Goal: Information Seeking & Learning: Find specific page/section

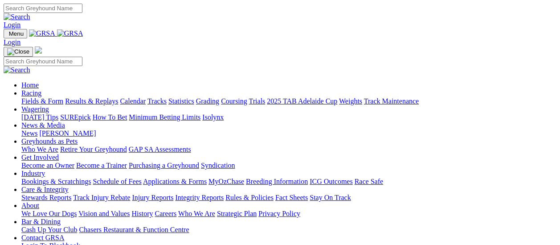
click at [38, 97] on link "Fields & Form" at bounding box center [42, 101] width 42 height 8
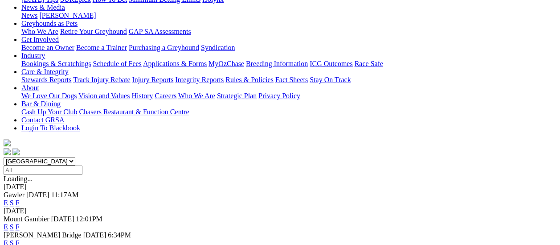
scroll to position [89, 0]
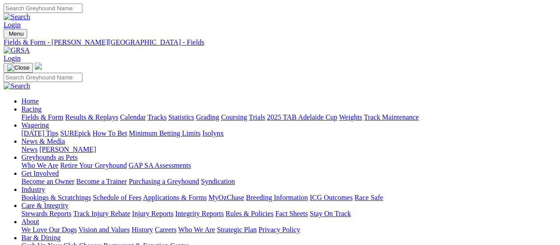
click at [23, 113] on link "Fields & Form" at bounding box center [42, 117] width 42 height 8
